Goal: Information Seeking & Learning: Learn about a topic

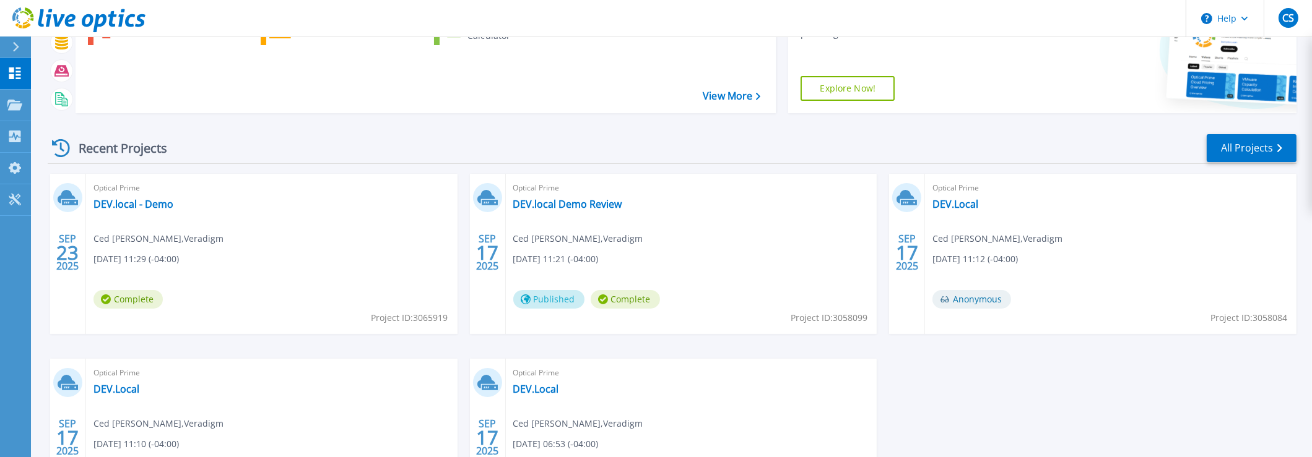
scroll to position [123, 0]
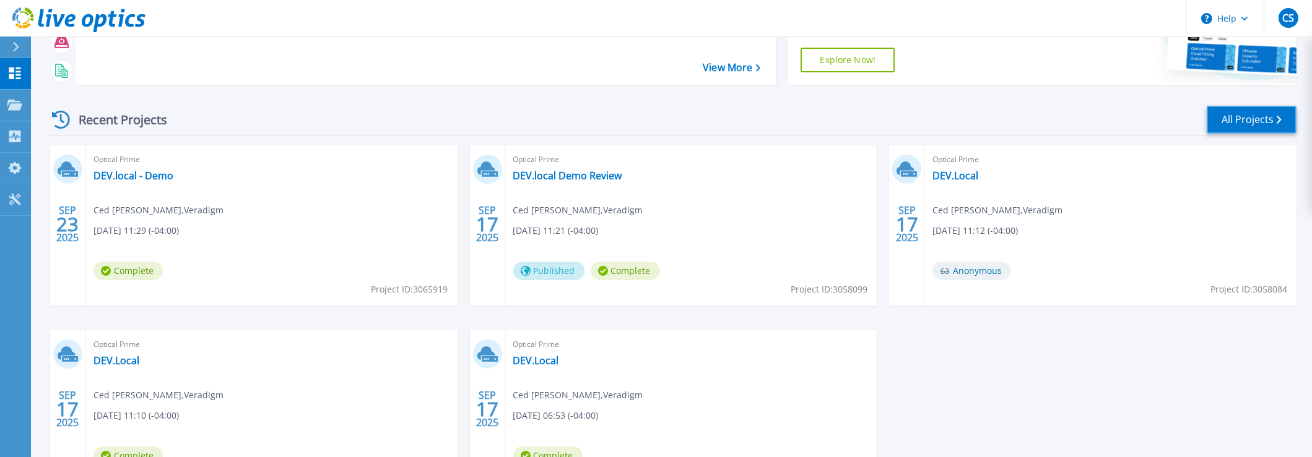
click at [1255, 116] on link "All Projects" at bounding box center [1251, 120] width 90 height 28
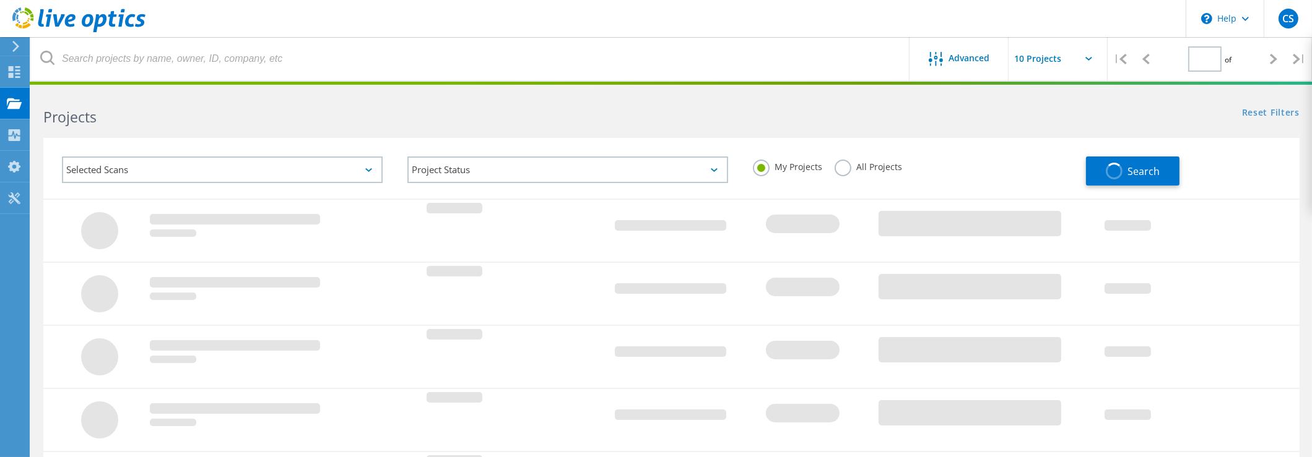
type input "1"
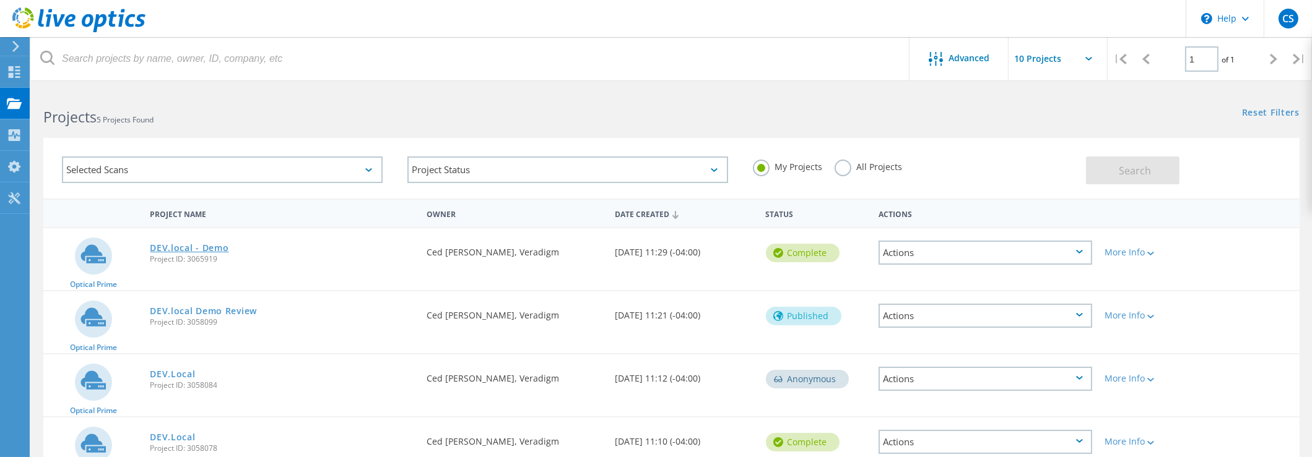
click at [183, 249] on link "DEV.local - Demo" at bounding box center [189, 248] width 79 height 9
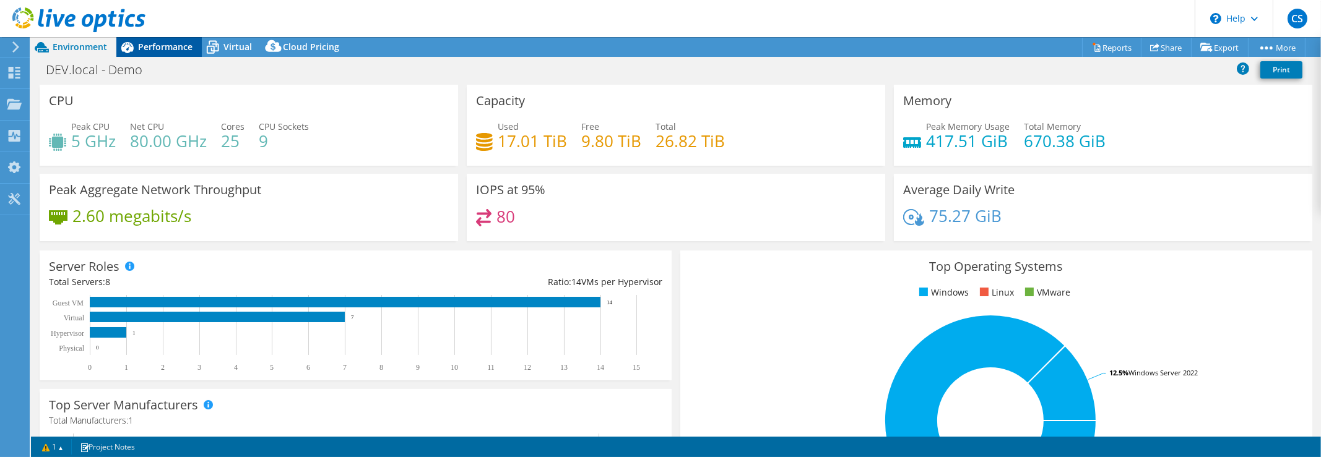
click at [165, 43] on span "Performance" at bounding box center [165, 47] width 54 height 12
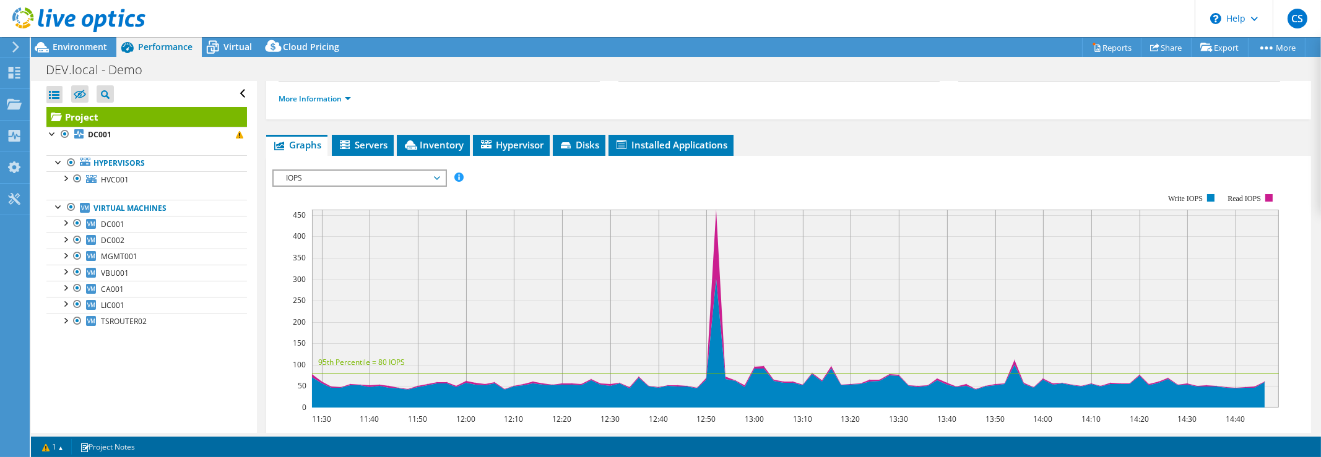
scroll to position [186, 0]
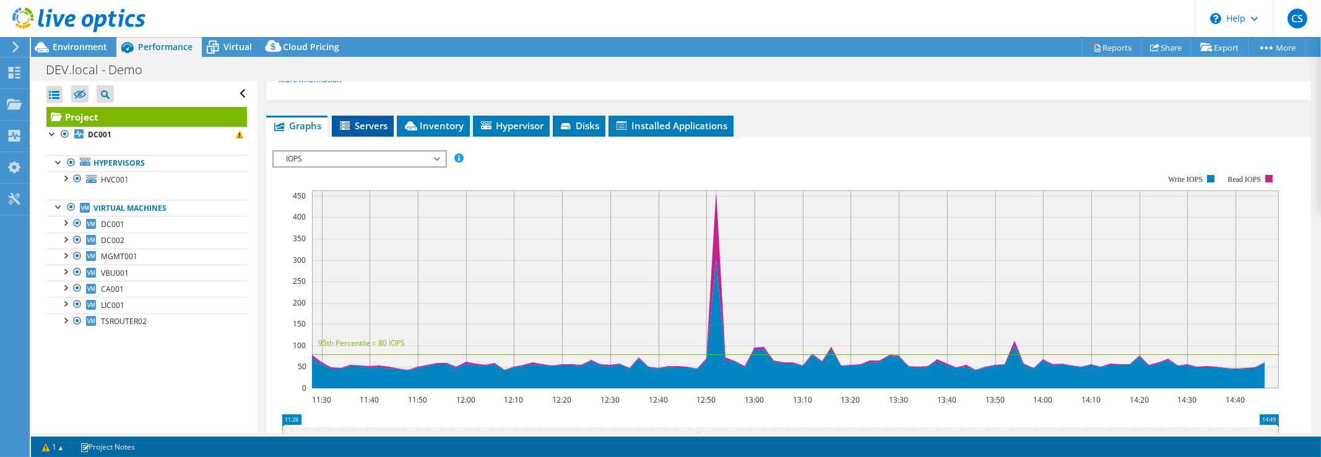
click at [352, 122] on span "Servers" at bounding box center [363, 125] width 50 height 12
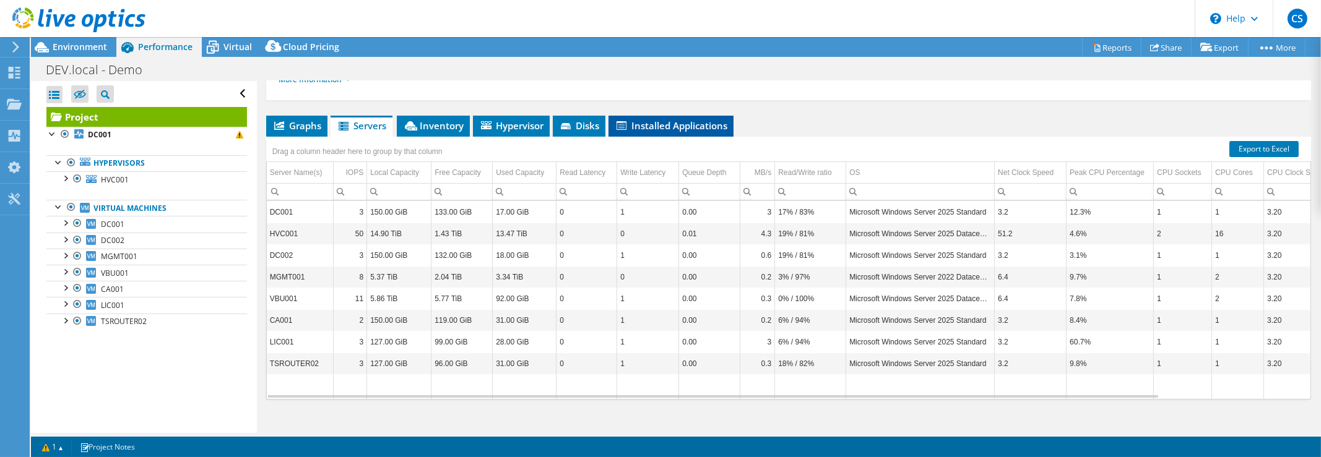
click at [653, 121] on span "Installed Applications" at bounding box center [671, 125] width 113 height 12
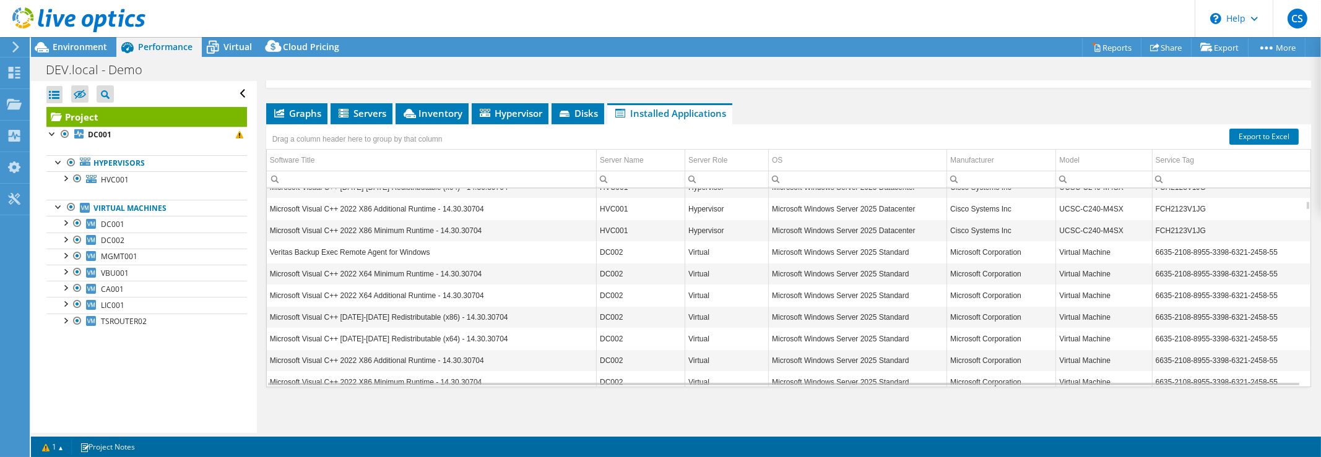
scroll to position [442, 0]
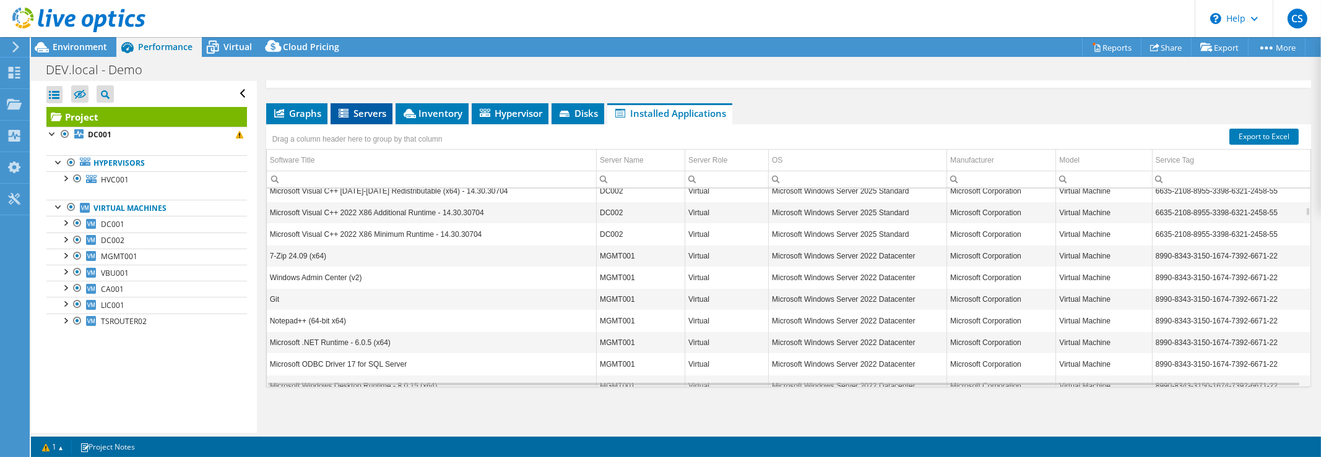
click at [373, 114] on span "Servers" at bounding box center [362, 113] width 50 height 12
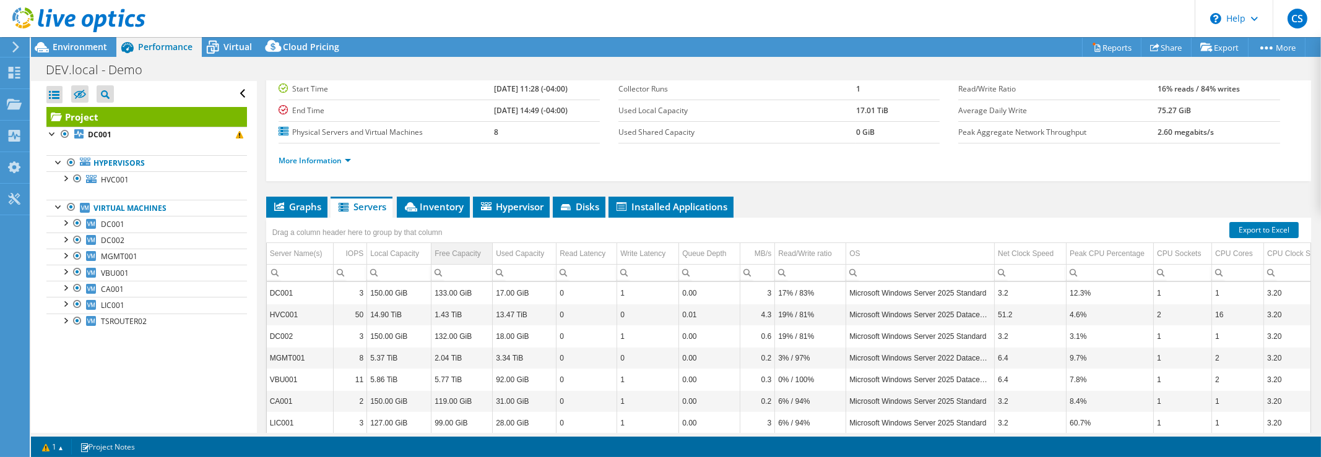
scroll to position [74, 0]
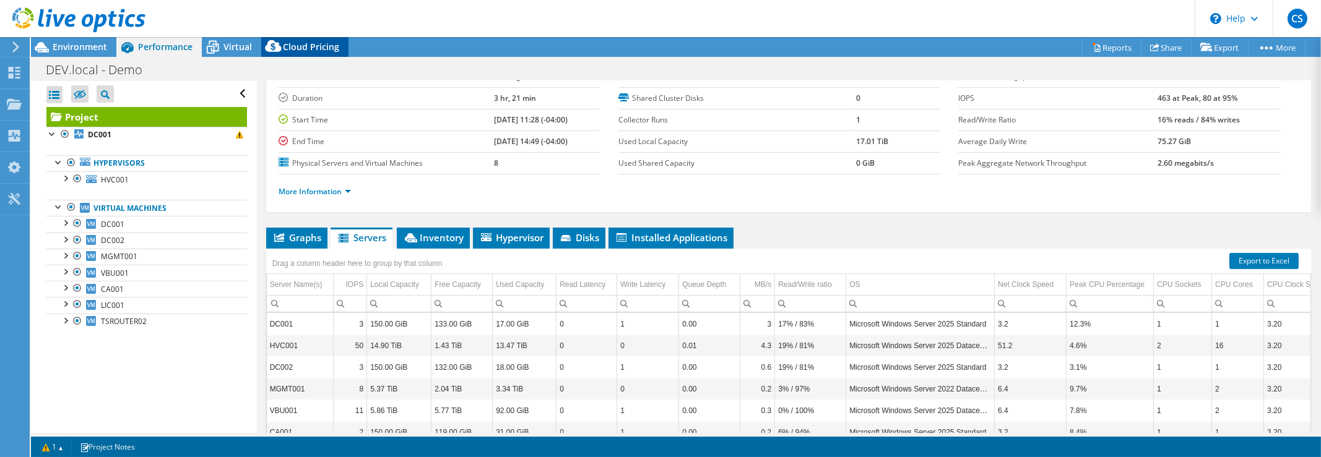
click at [301, 50] on span "Cloud Pricing" at bounding box center [311, 47] width 56 height 12
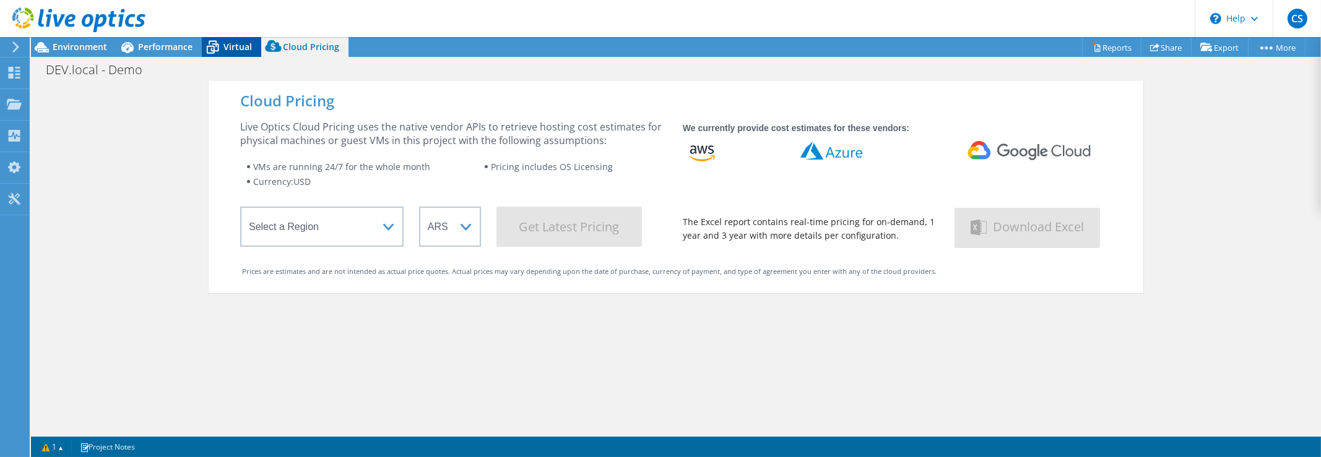
click at [237, 46] on span "Virtual" at bounding box center [237, 47] width 28 height 12
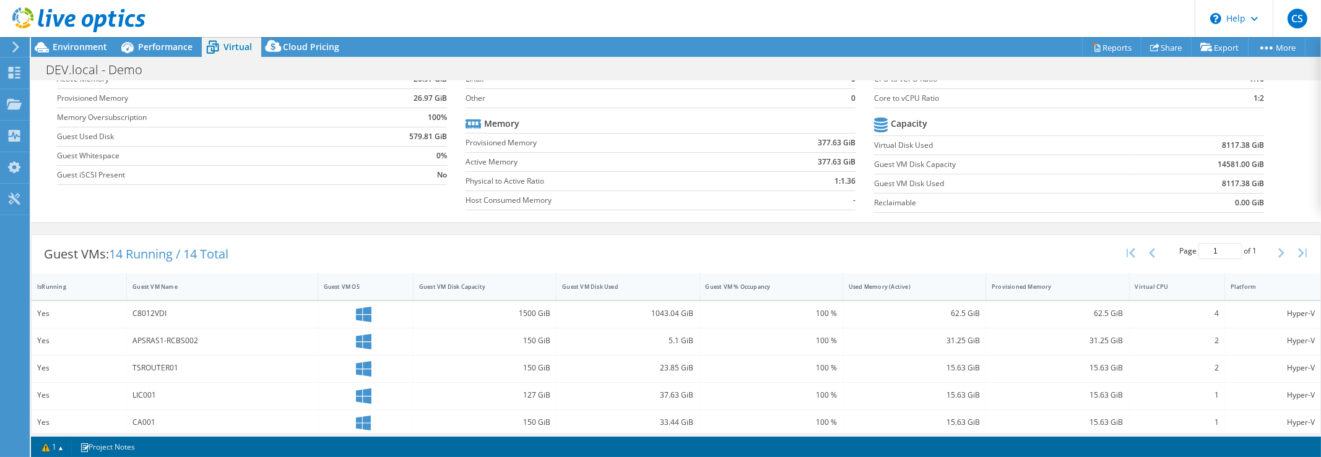
scroll to position [61, 0]
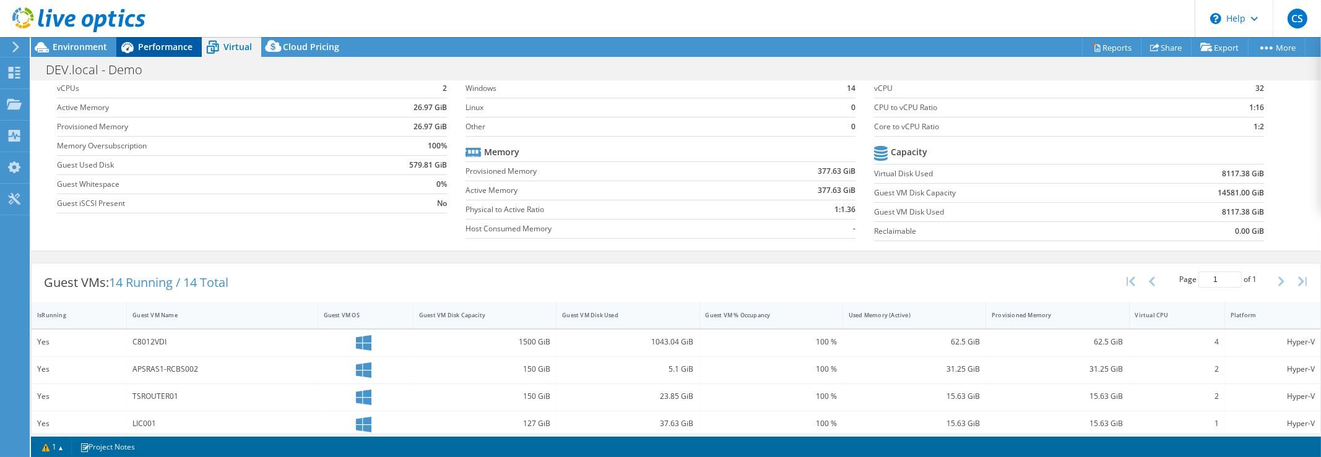
click at [161, 49] on span "Performance" at bounding box center [165, 47] width 54 height 12
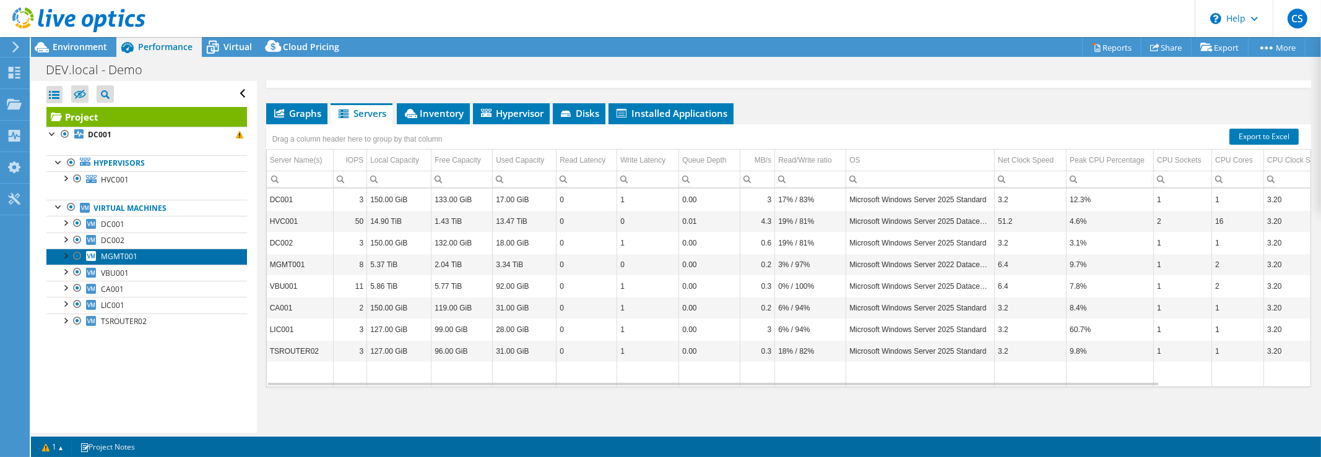
click at [117, 249] on link "MGMT001" at bounding box center [146, 257] width 201 height 16
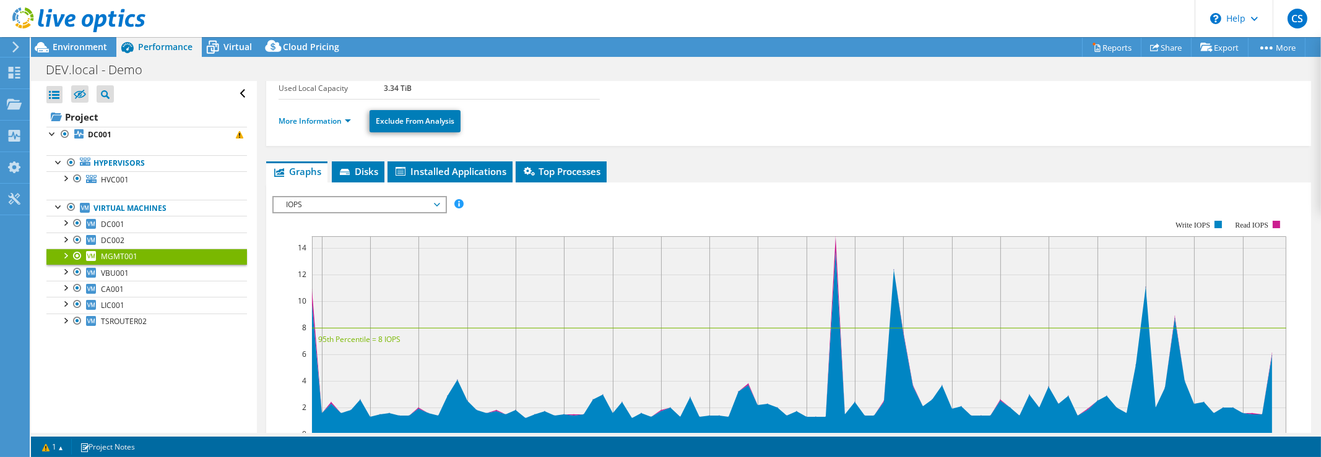
scroll to position [74, 0]
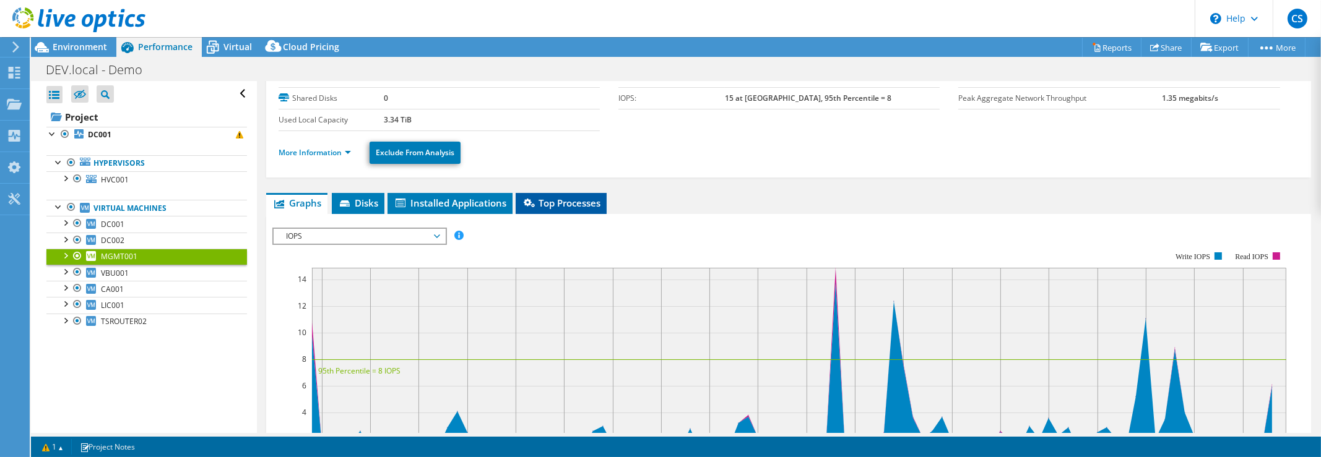
click at [560, 199] on span "Top Processes" at bounding box center [561, 203] width 79 height 12
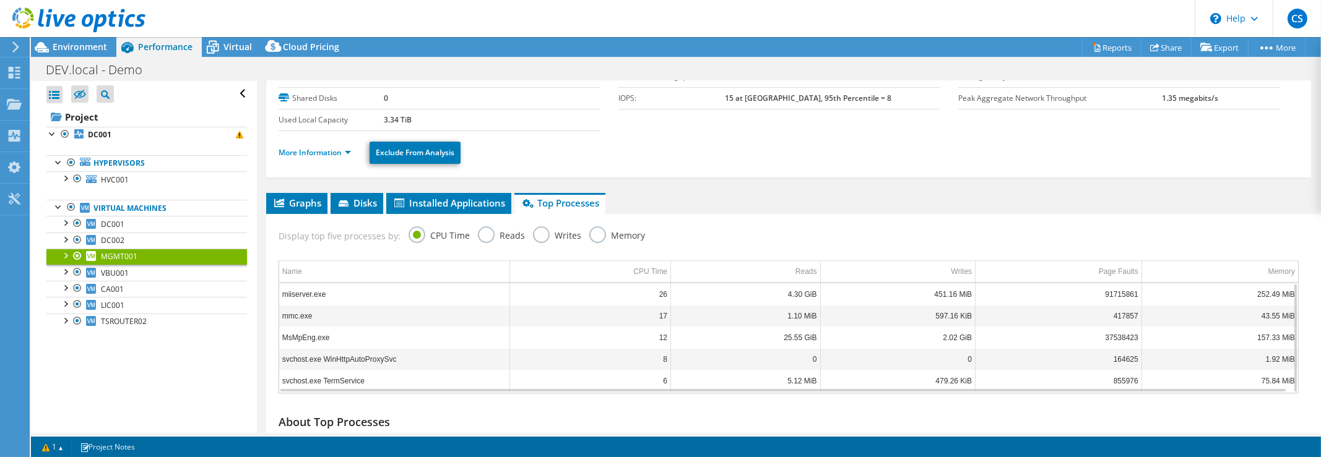
scroll to position [136, 0]
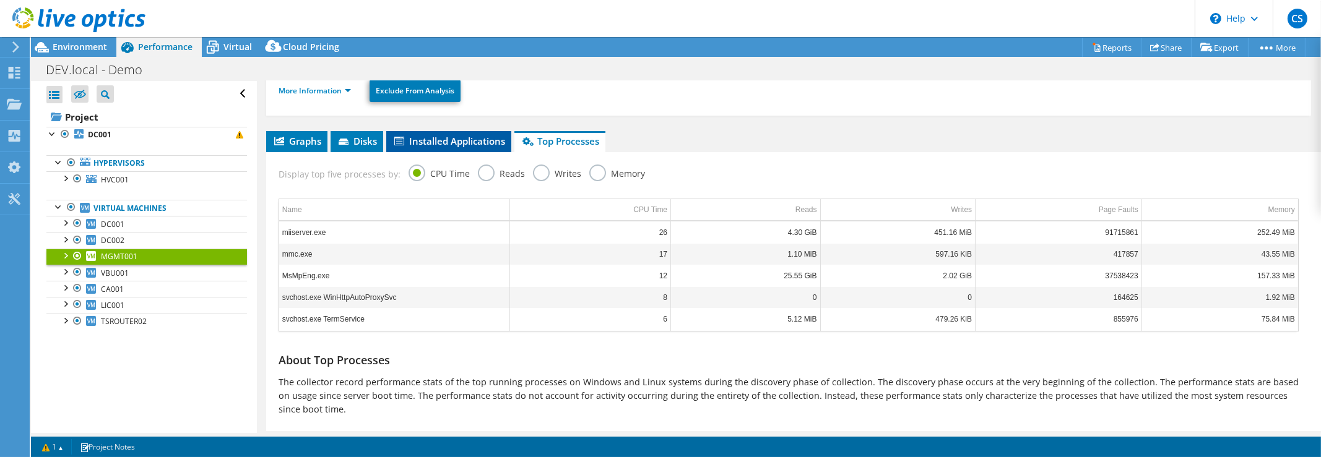
click at [427, 140] on span "Installed Applications" at bounding box center [448, 141] width 113 height 12
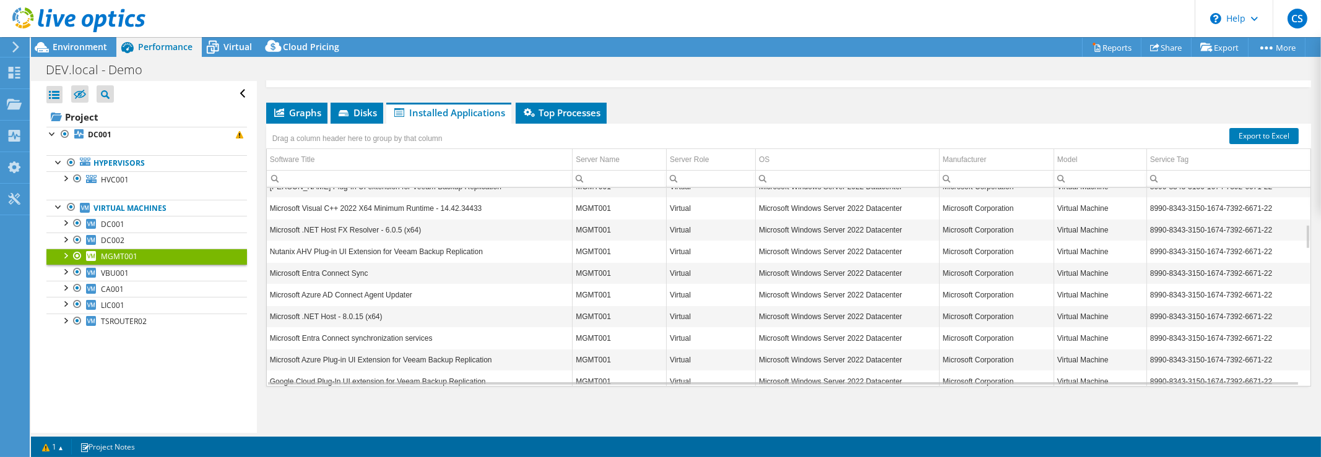
scroll to position [368, 0]
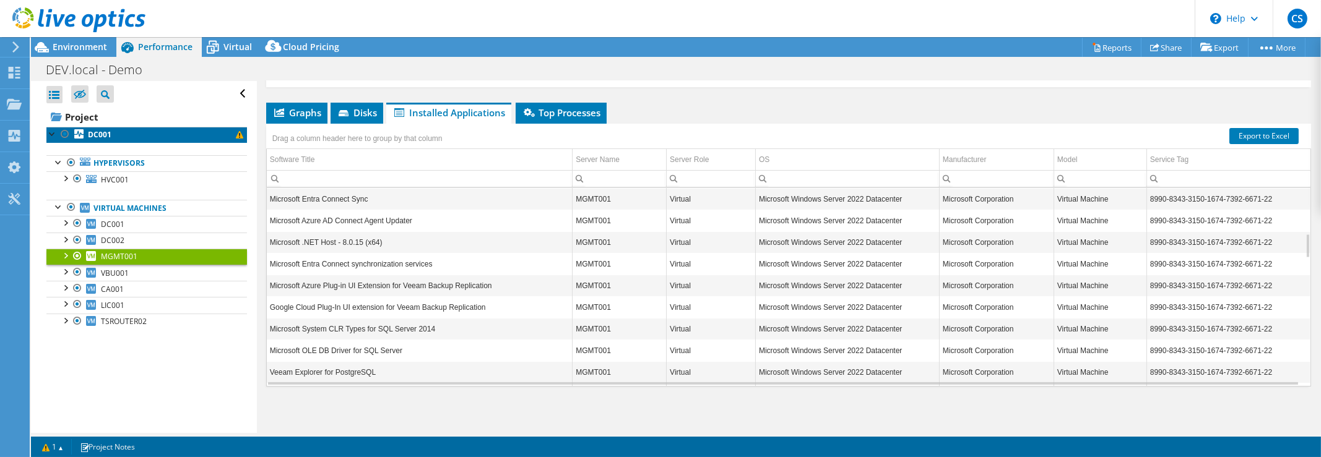
click at [138, 133] on link "DC001" at bounding box center [146, 135] width 201 height 16
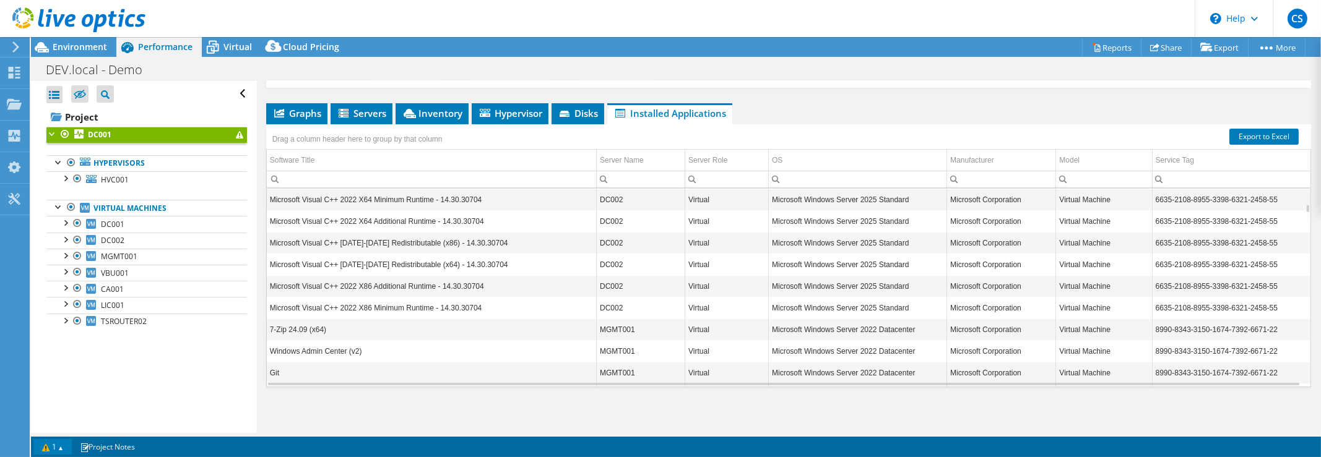
click at [50, 446] on link "1" at bounding box center [52, 446] width 38 height 15
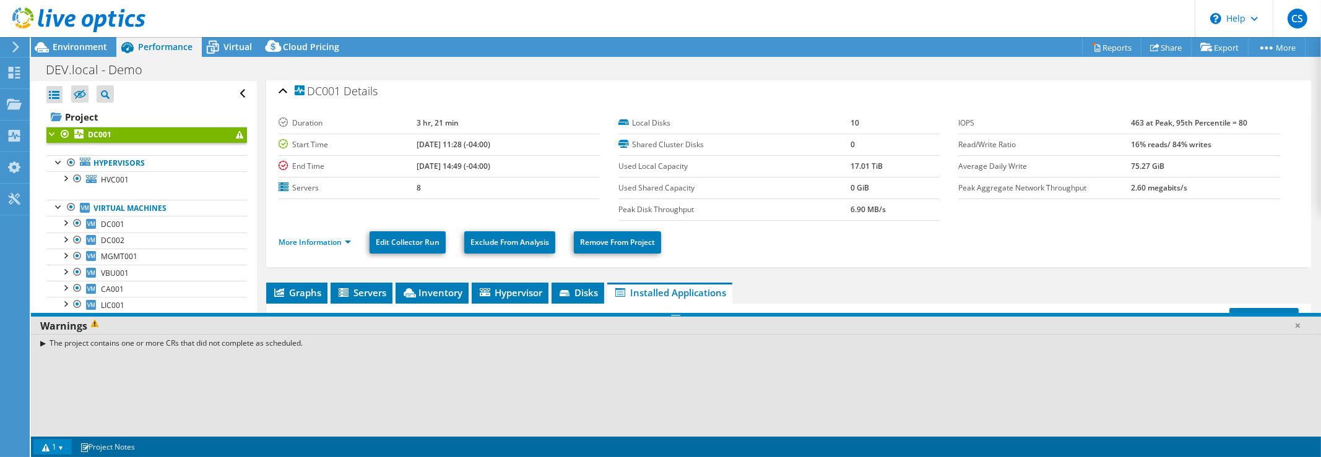
scroll to position [0, 0]
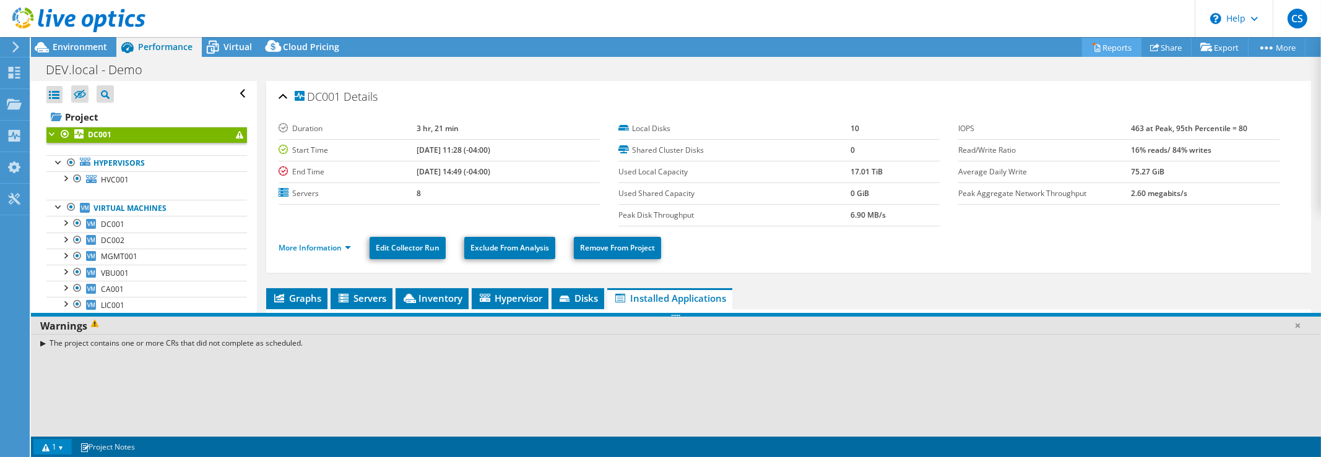
click at [1104, 46] on link "Reports" at bounding box center [1111, 47] width 59 height 19
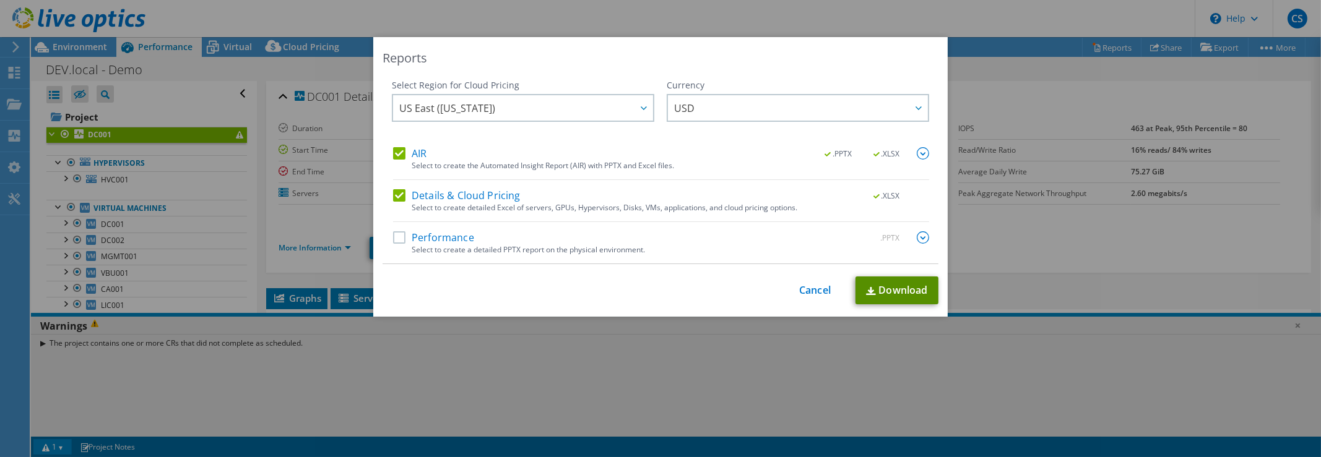
click at [902, 297] on link "Download" at bounding box center [896, 291] width 83 height 28
click at [805, 293] on link "Cancel" at bounding box center [815, 291] width 32 height 12
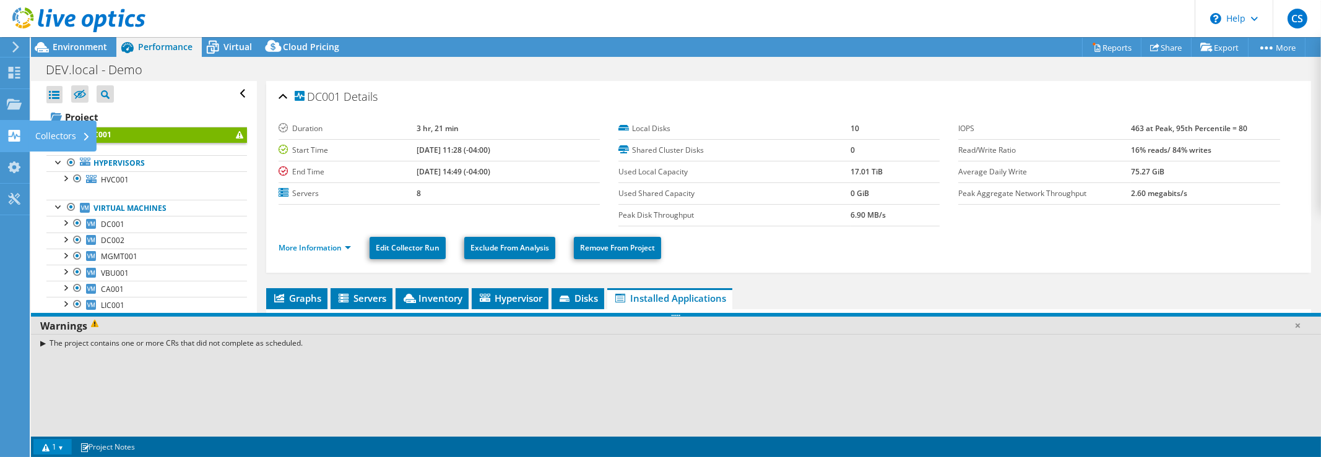
click at [20, 130] on icon at bounding box center [14, 136] width 15 height 12
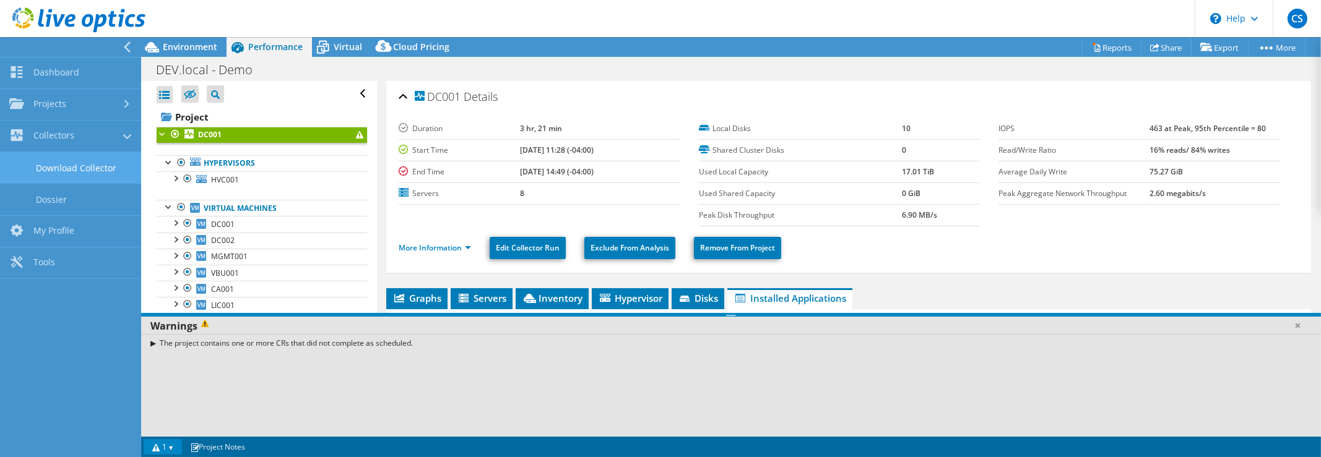
click at [76, 170] on link "Download Collector" at bounding box center [70, 168] width 141 height 32
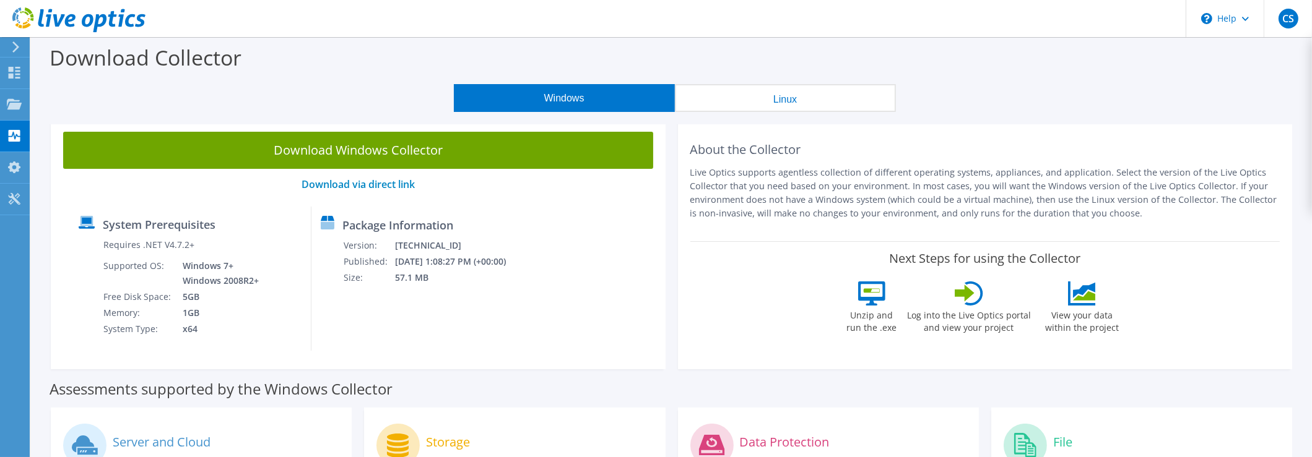
click at [13, 38] on div at bounding box center [72, 20] width 145 height 41
click at [11, 42] on icon at bounding box center [15, 46] width 9 height 11
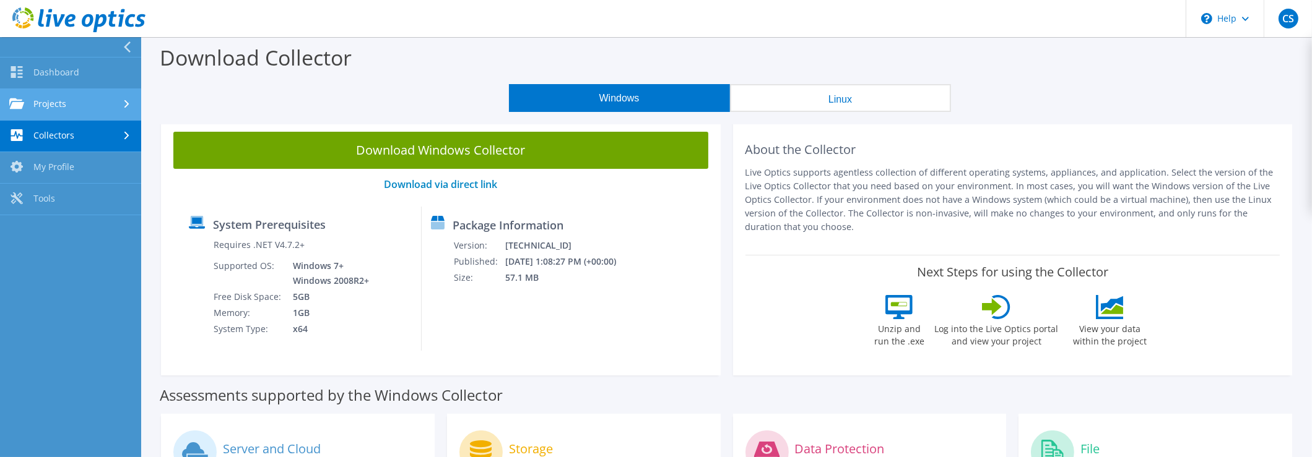
click at [59, 102] on link "Projects" at bounding box center [70, 105] width 141 height 32
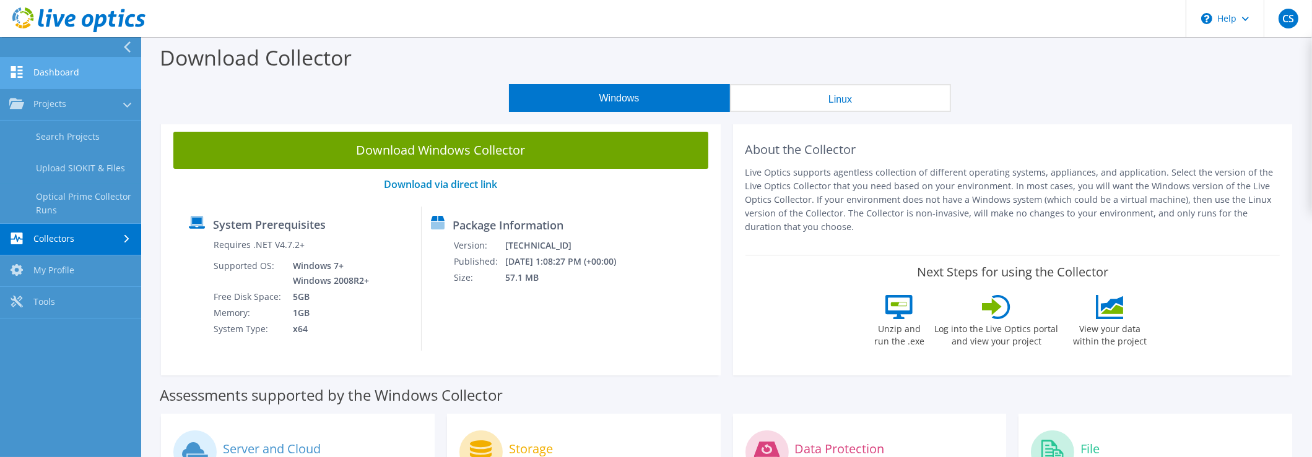
click at [59, 64] on link "Dashboard" at bounding box center [70, 74] width 141 height 32
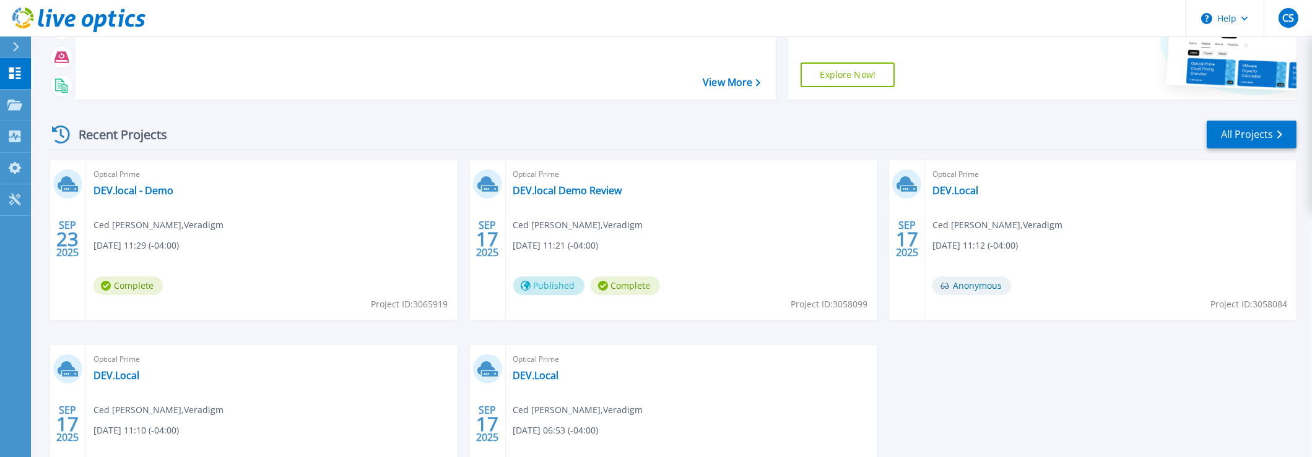
scroll to position [123, 0]
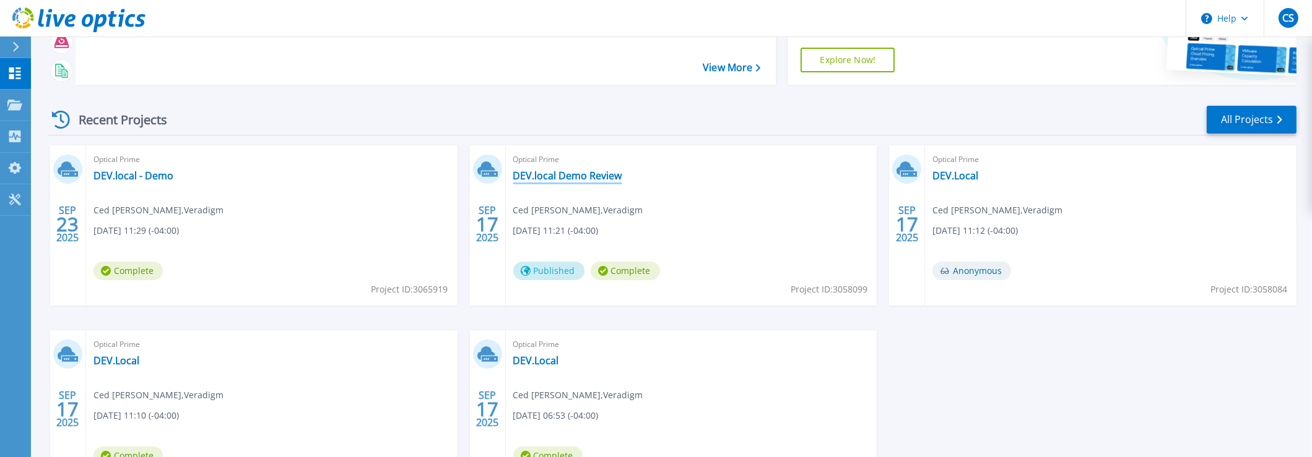
click at [551, 176] on link "DEV.local Demo Review" at bounding box center [567, 176] width 109 height 12
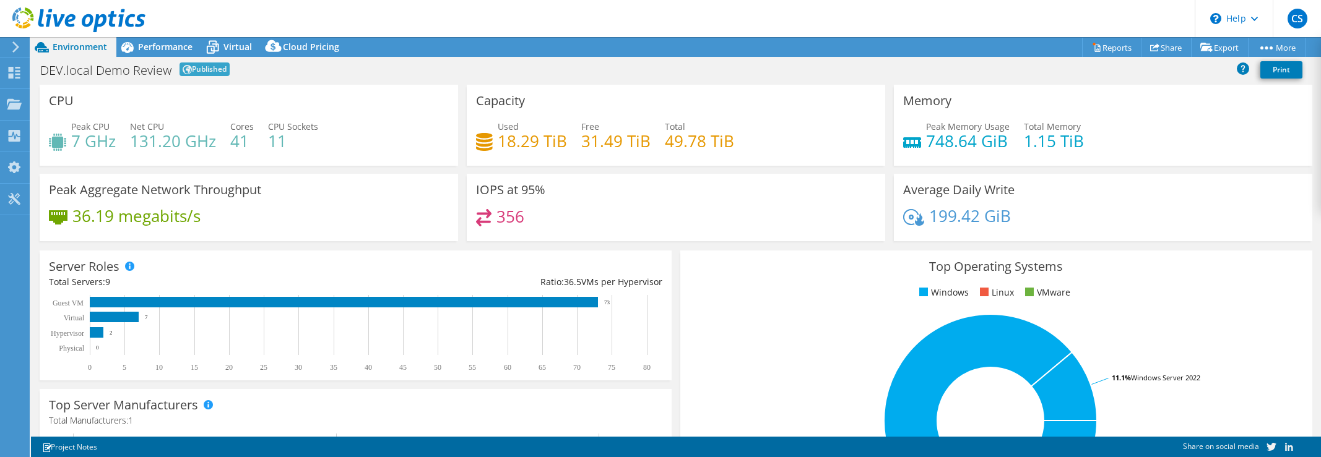
select select "USD"
click at [287, 46] on span "Cloud Pricing" at bounding box center [311, 47] width 56 height 12
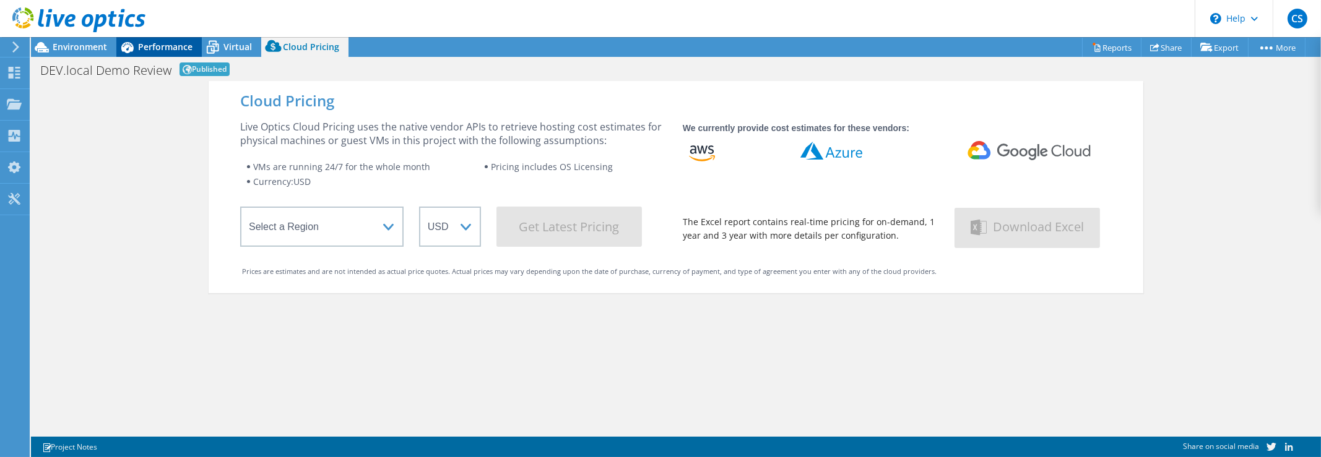
click at [155, 43] on span "Performance" at bounding box center [165, 47] width 54 height 12
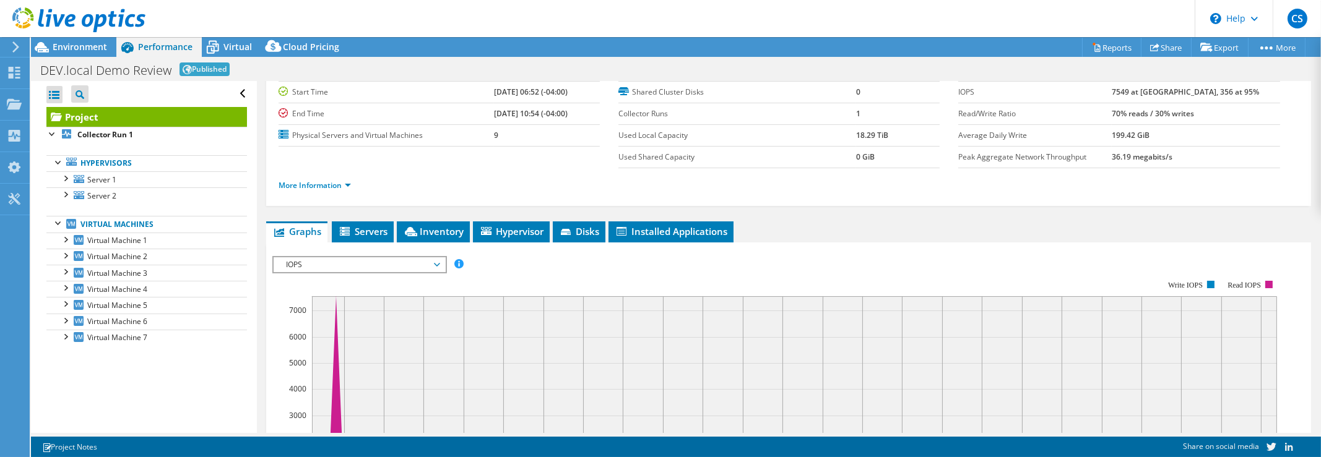
scroll to position [55, 0]
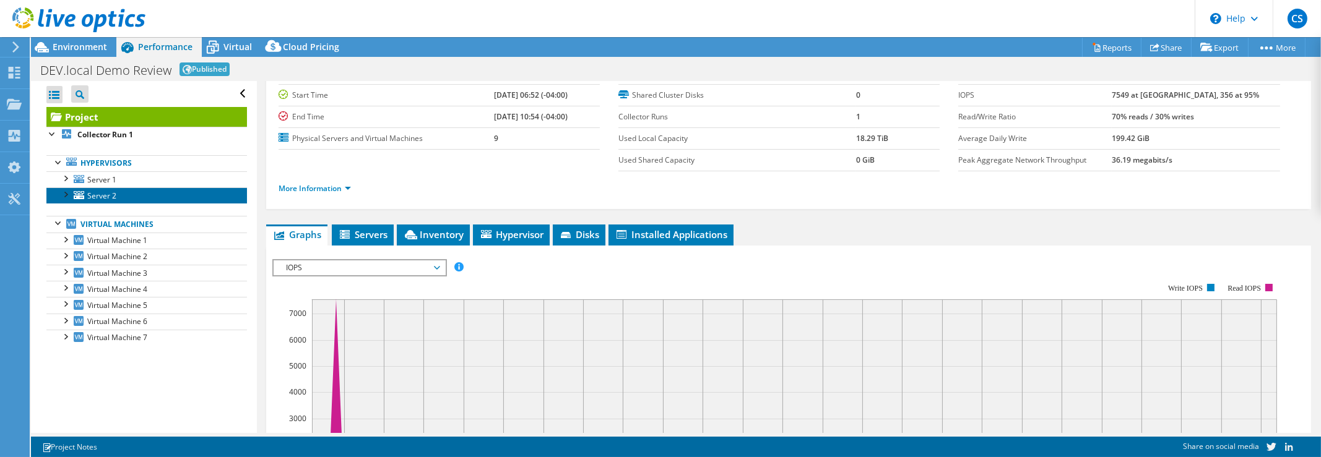
click at [99, 188] on link "Server 2" at bounding box center [146, 196] width 201 height 16
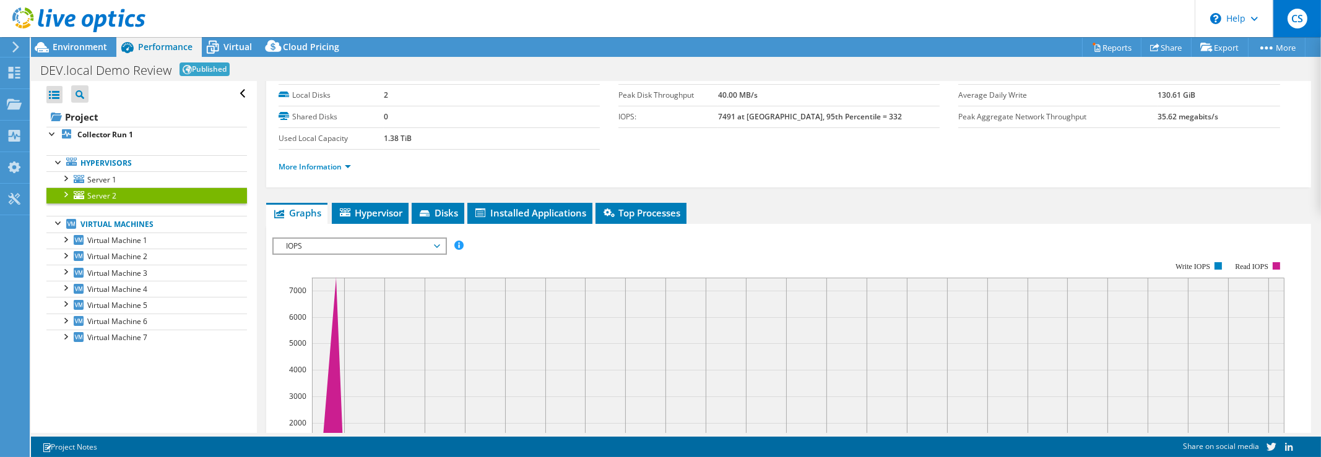
click at [1291, 16] on span "CS" at bounding box center [1297, 19] width 20 height 20
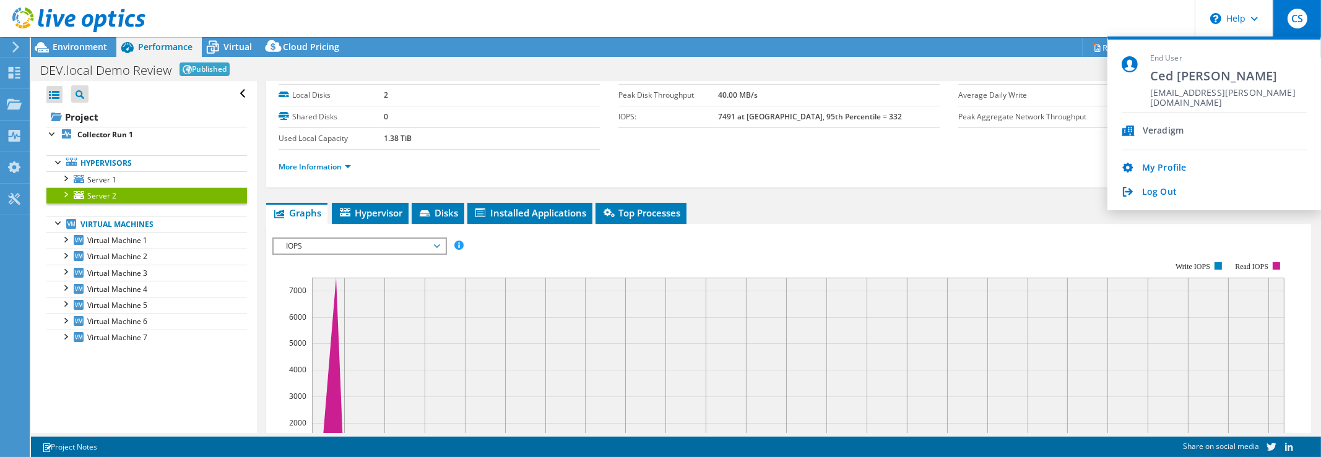
click at [784, 246] on rect at bounding box center [779, 369] width 1014 height 248
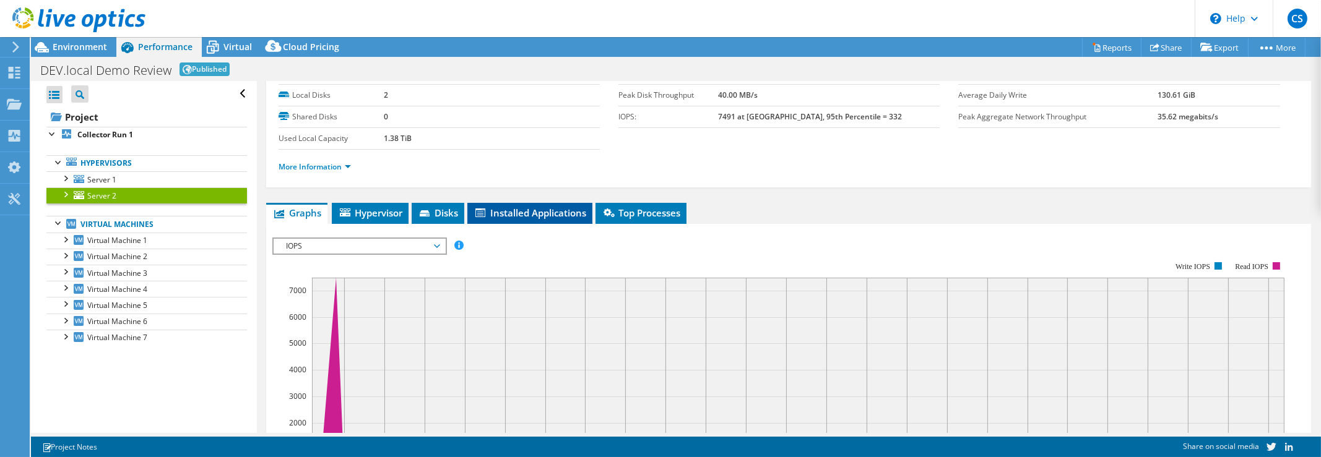
click at [518, 209] on span "Installed Applications" at bounding box center [530, 213] width 113 height 12
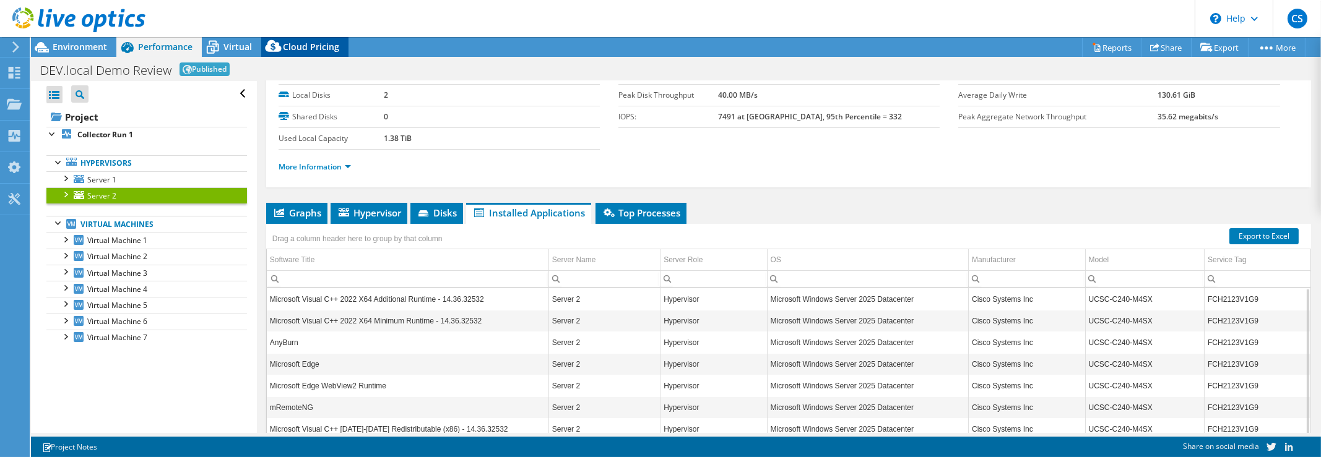
click at [301, 45] on span "Cloud Pricing" at bounding box center [311, 47] width 56 height 12
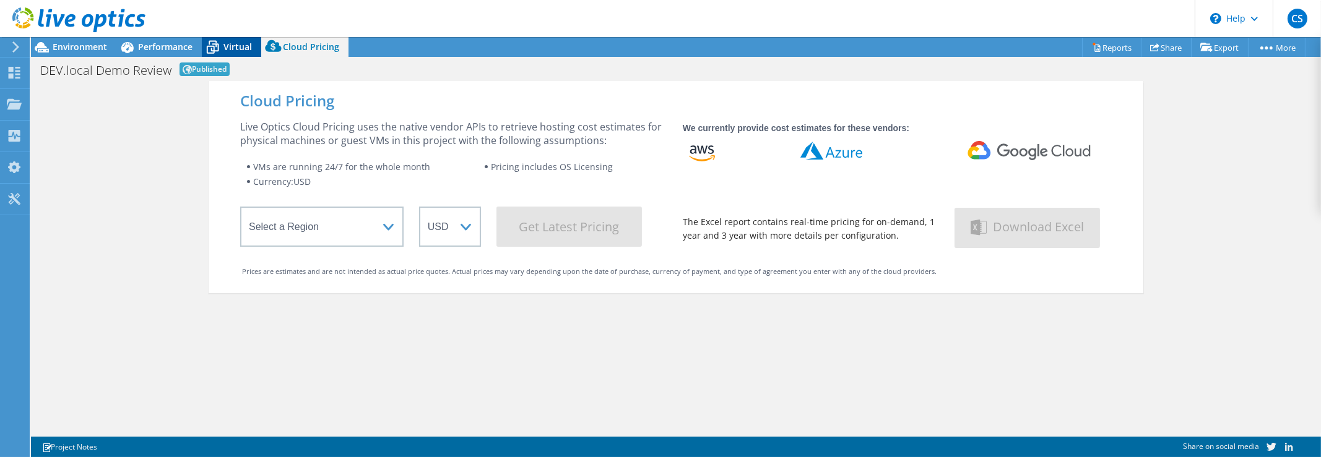
click at [231, 45] on span "Virtual" at bounding box center [237, 47] width 28 height 12
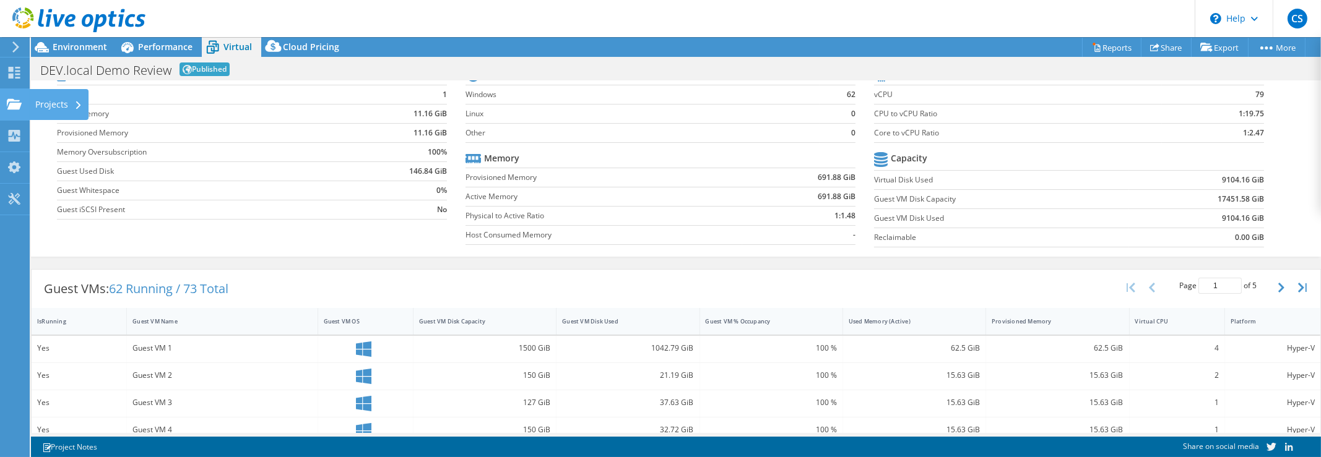
click at [55, 102] on div "Projects" at bounding box center [58, 104] width 59 height 31
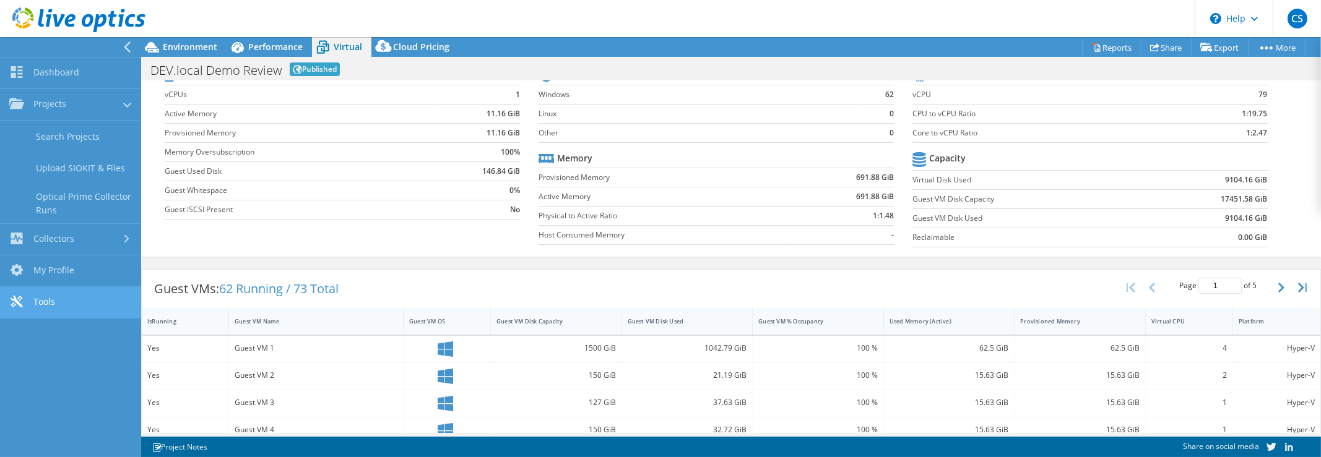
click at [69, 298] on link "Tools" at bounding box center [70, 303] width 141 height 32
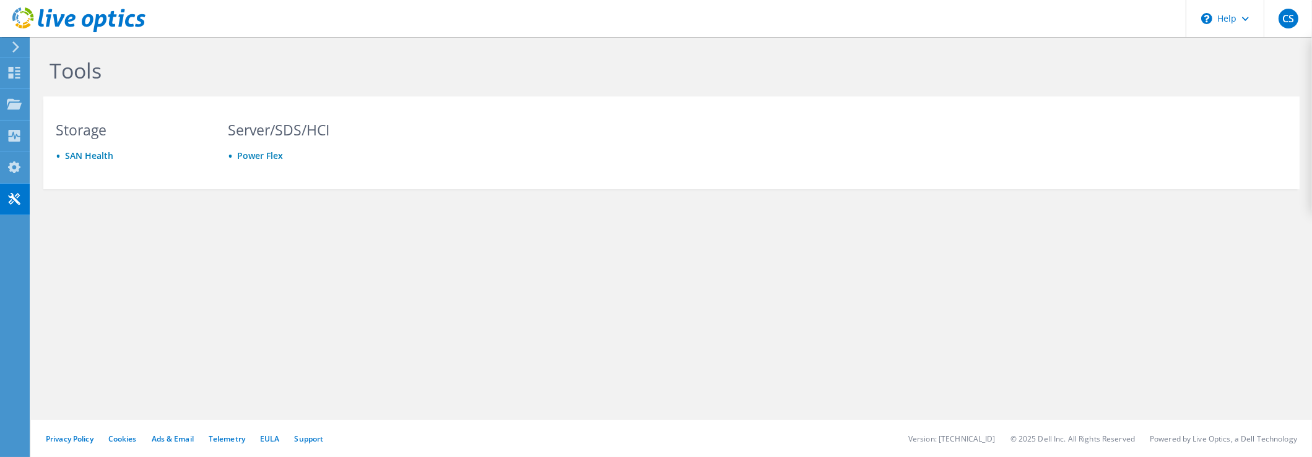
click at [16, 45] on use at bounding box center [15, 46] width 7 height 11
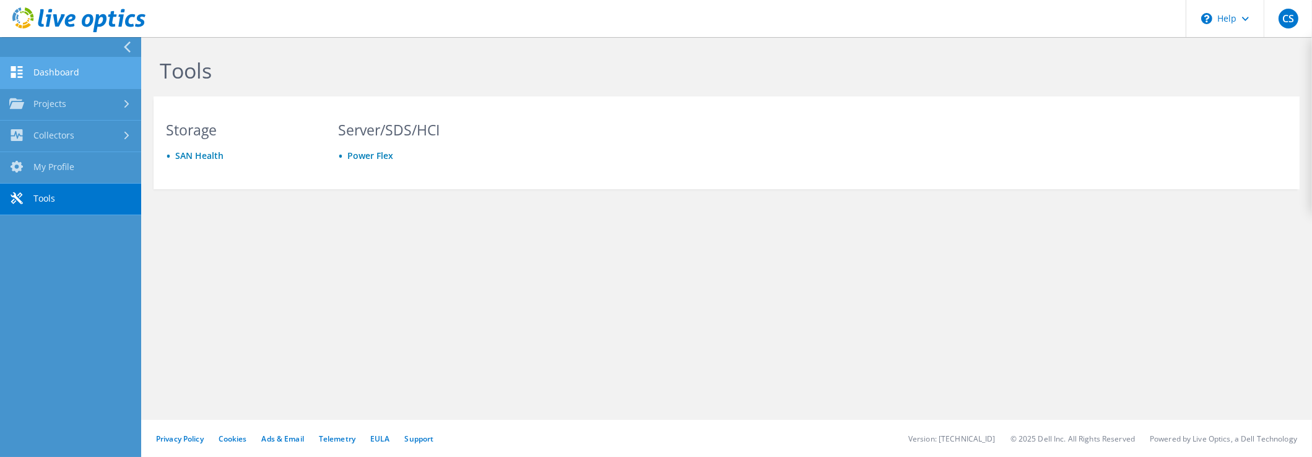
click at [53, 68] on link "Dashboard" at bounding box center [70, 74] width 141 height 32
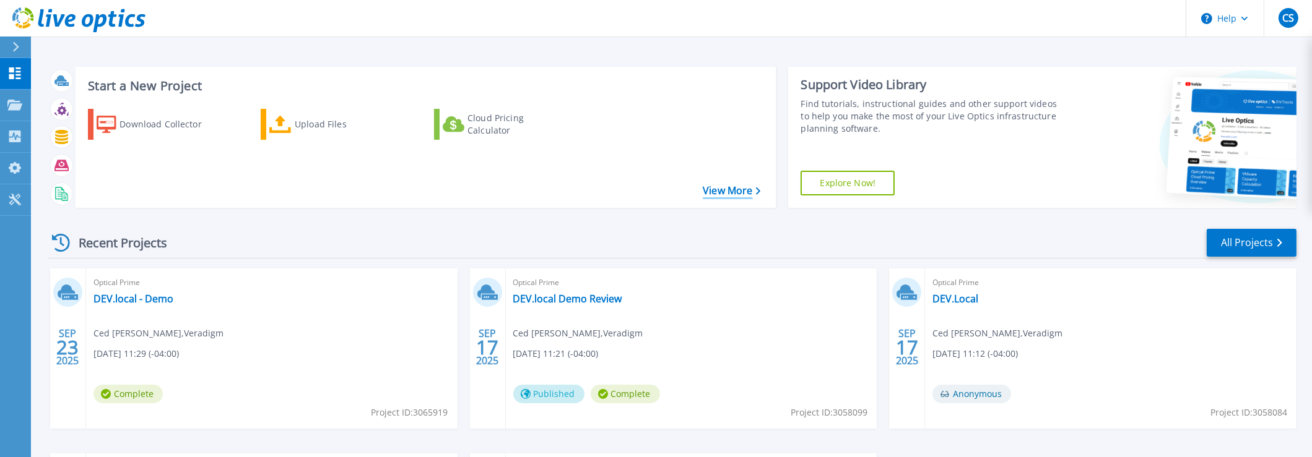
click at [730, 186] on link "View More" at bounding box center [732, 191] width 58 height 12
